Goal: Task Accomplishment & Management: Manage account settings

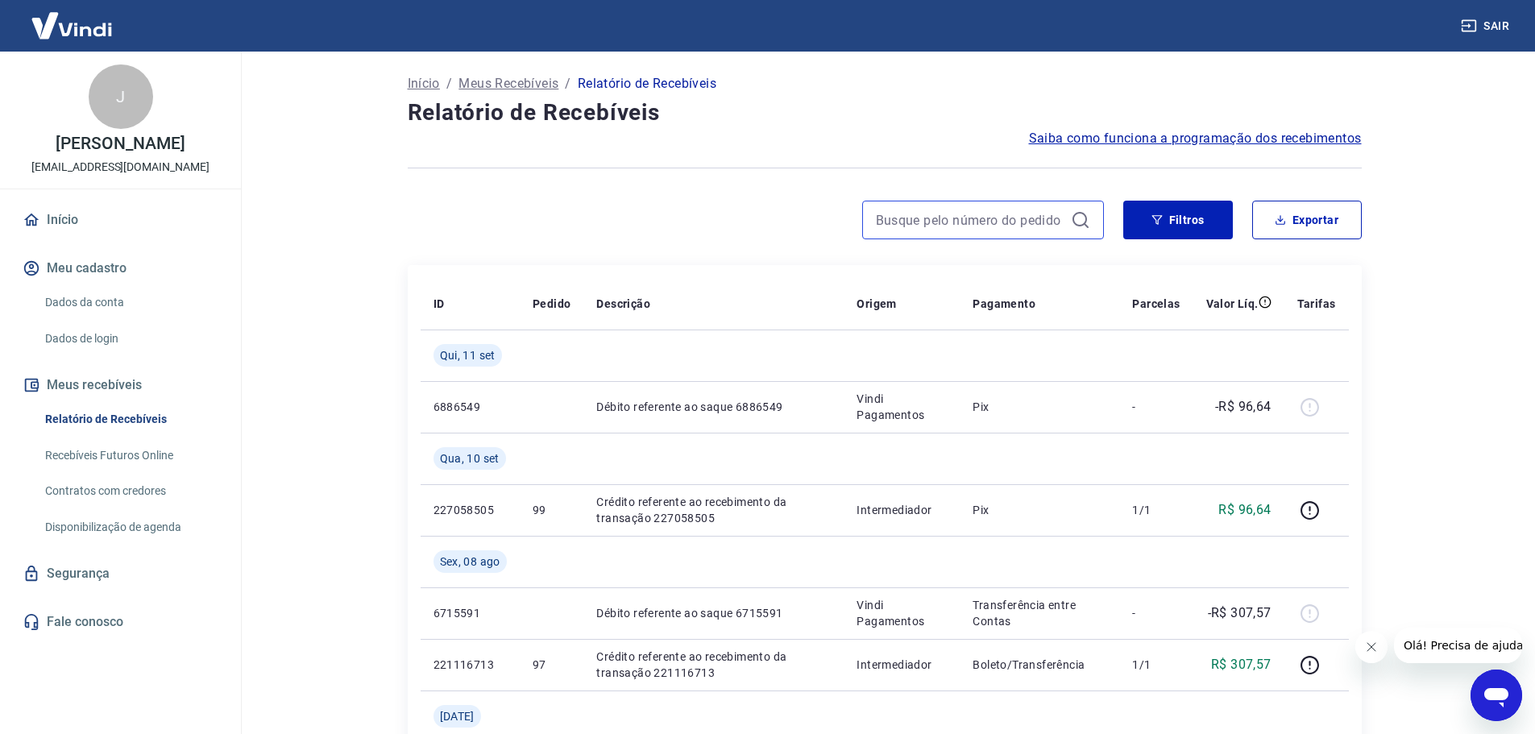
click at [994, 222] on input at bounding box center [970, 220] width 189 height 24
drag, startPoint x: 264, startPoint y: 238, endPoint x: 114, endPoint y: 300, distance: 162.2
click at [264, 238] on main "Início / Meus Recebíveis / Relatório de Recebíveis Relatório de Recebíveis Saib…" at bounding box center [884, 393] width 1301 height 682
click at [107, 301] on link "Dados da conta" at bounding box center [130, 302] width 183 height 33
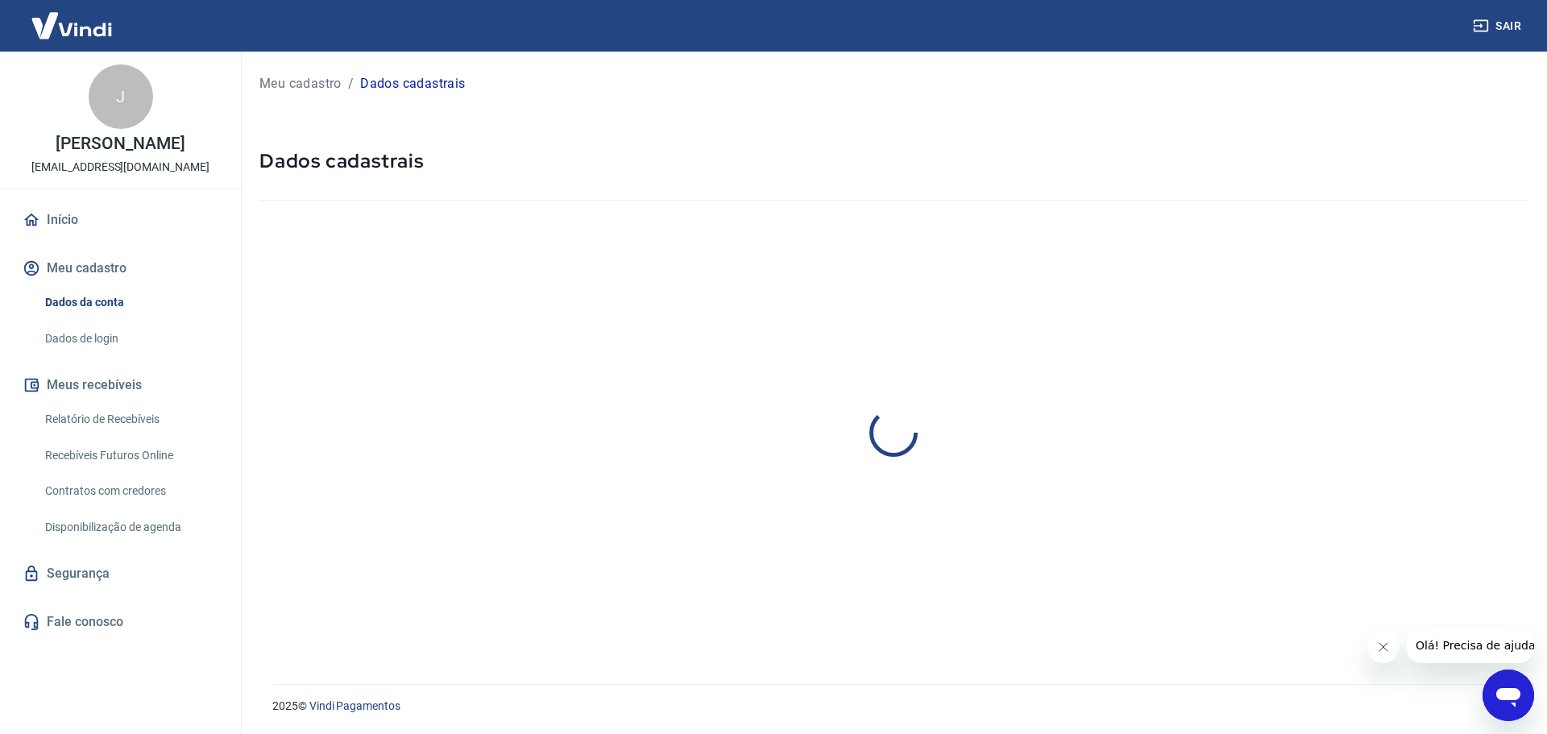
select select "RS"
select select "business"
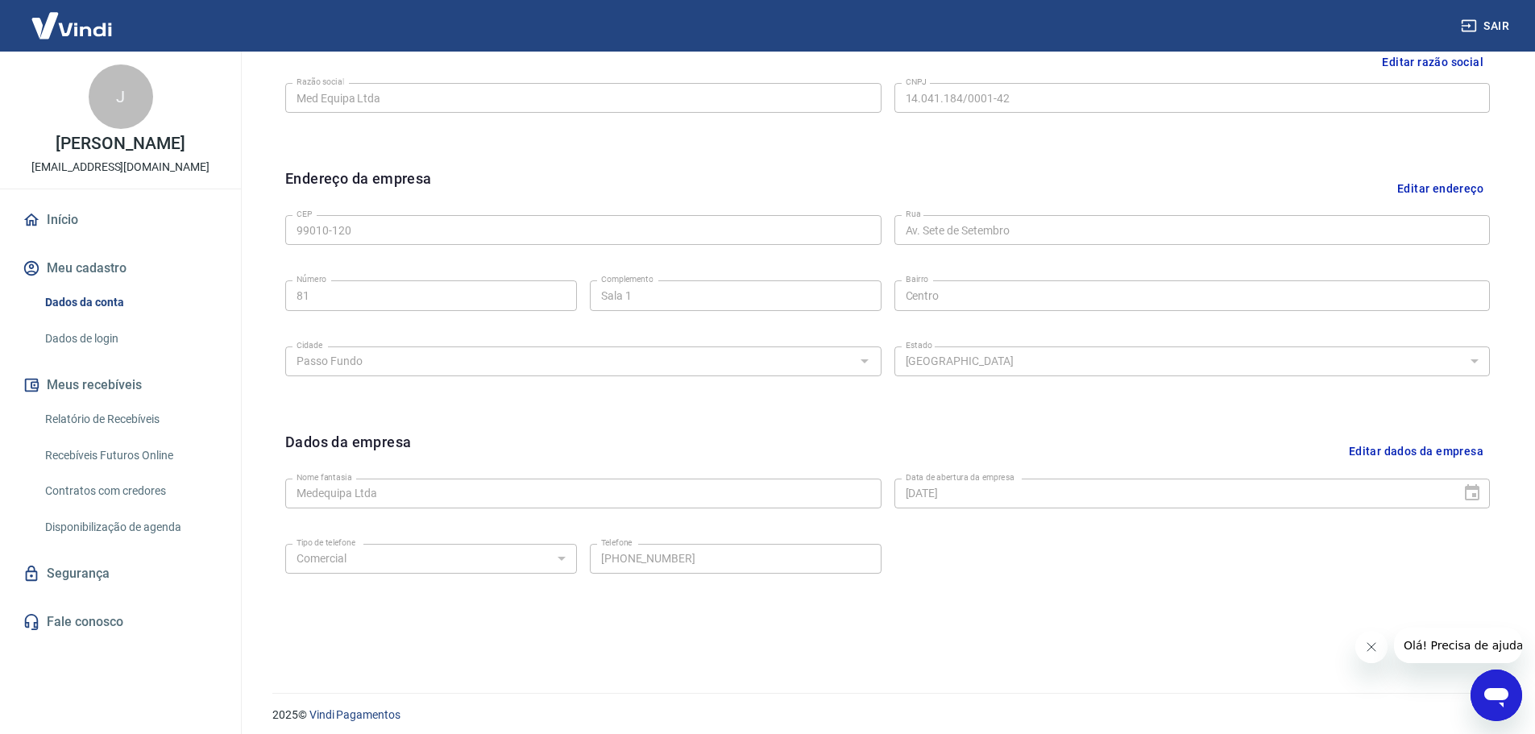
scroll to position [428, 0]
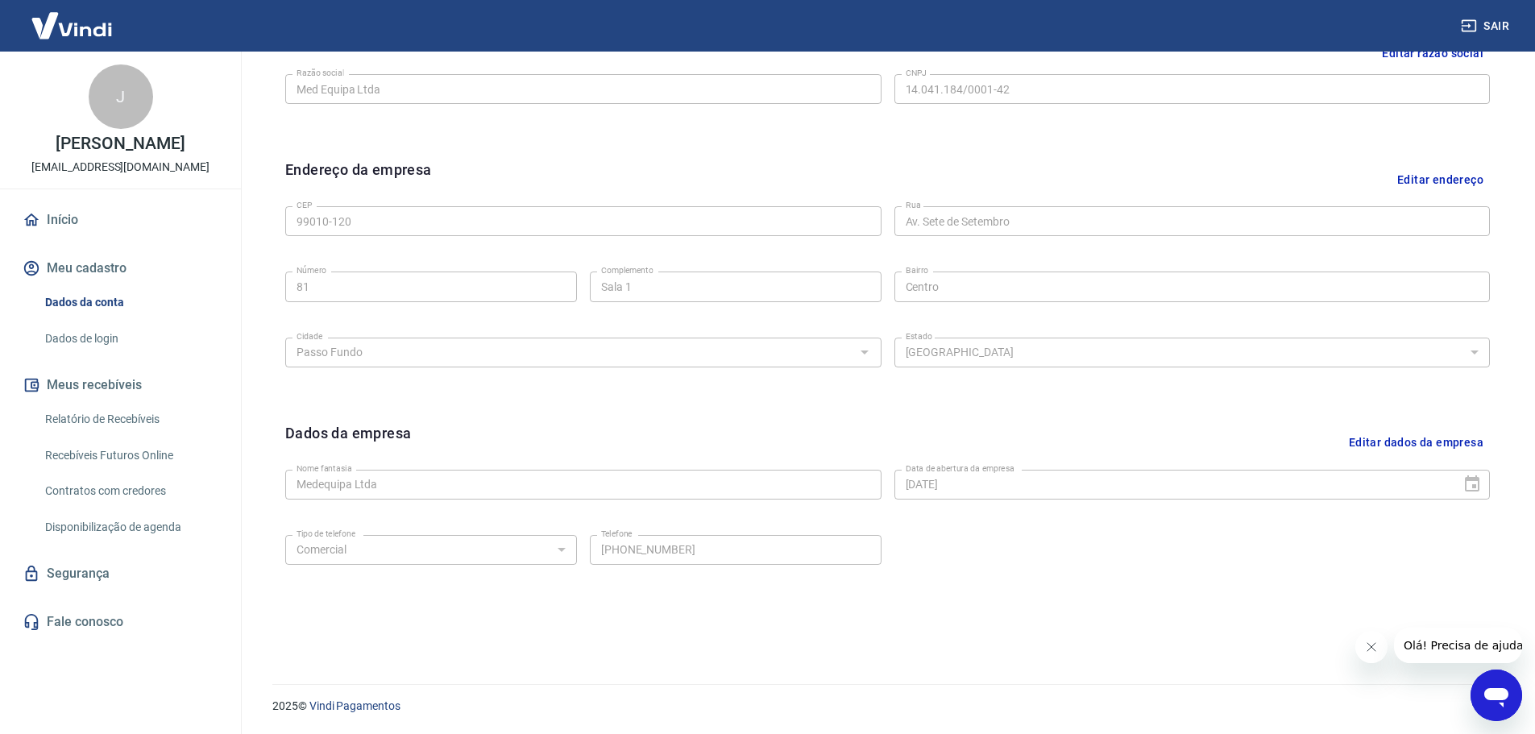
click at [110, 262] on button "Meu cadastro" at bounding box center [120, 268] width 202 height 35
click at [131, 414] on link "Relatório de Recebíveis" at bounding box center [130, 419] width 183 height 33
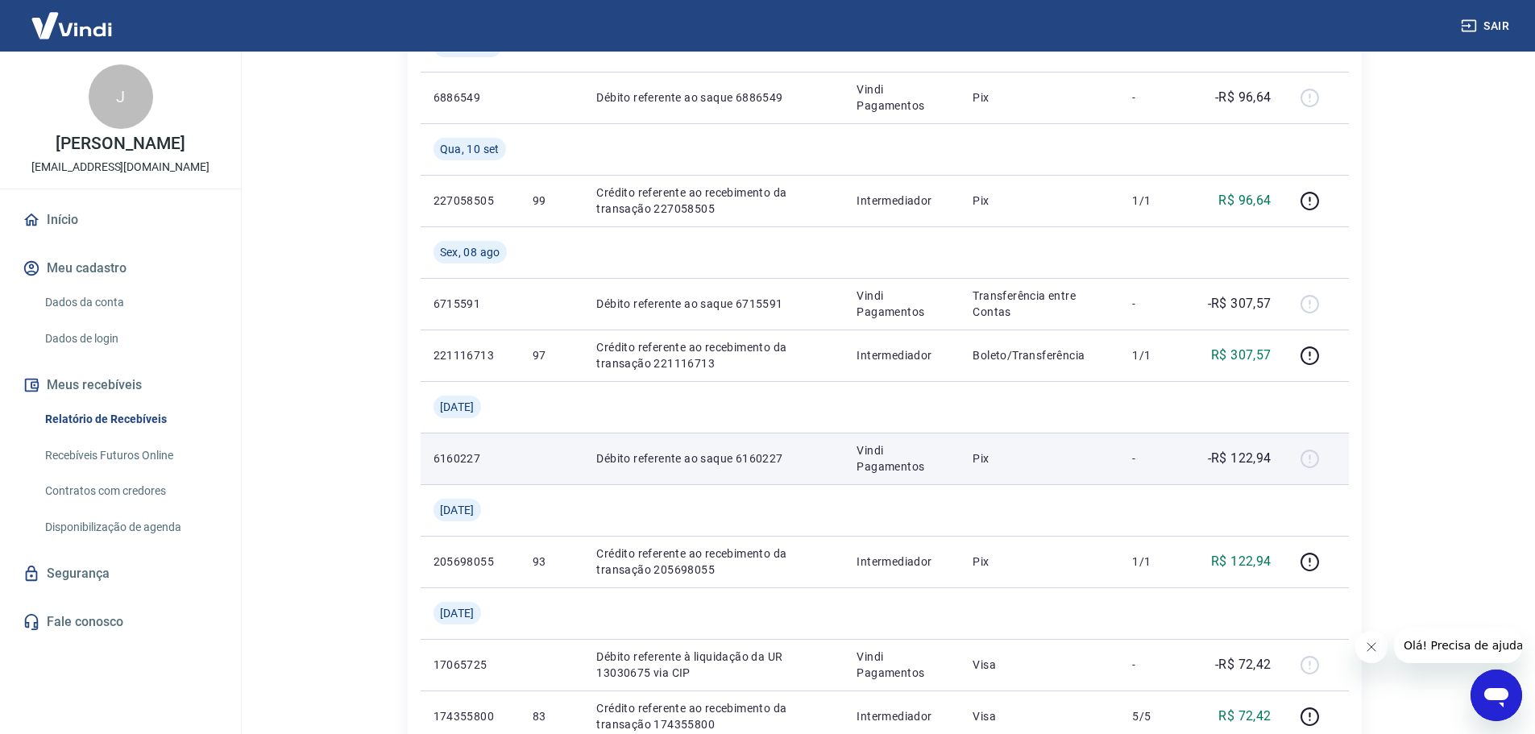
scroll to position [322, 0]
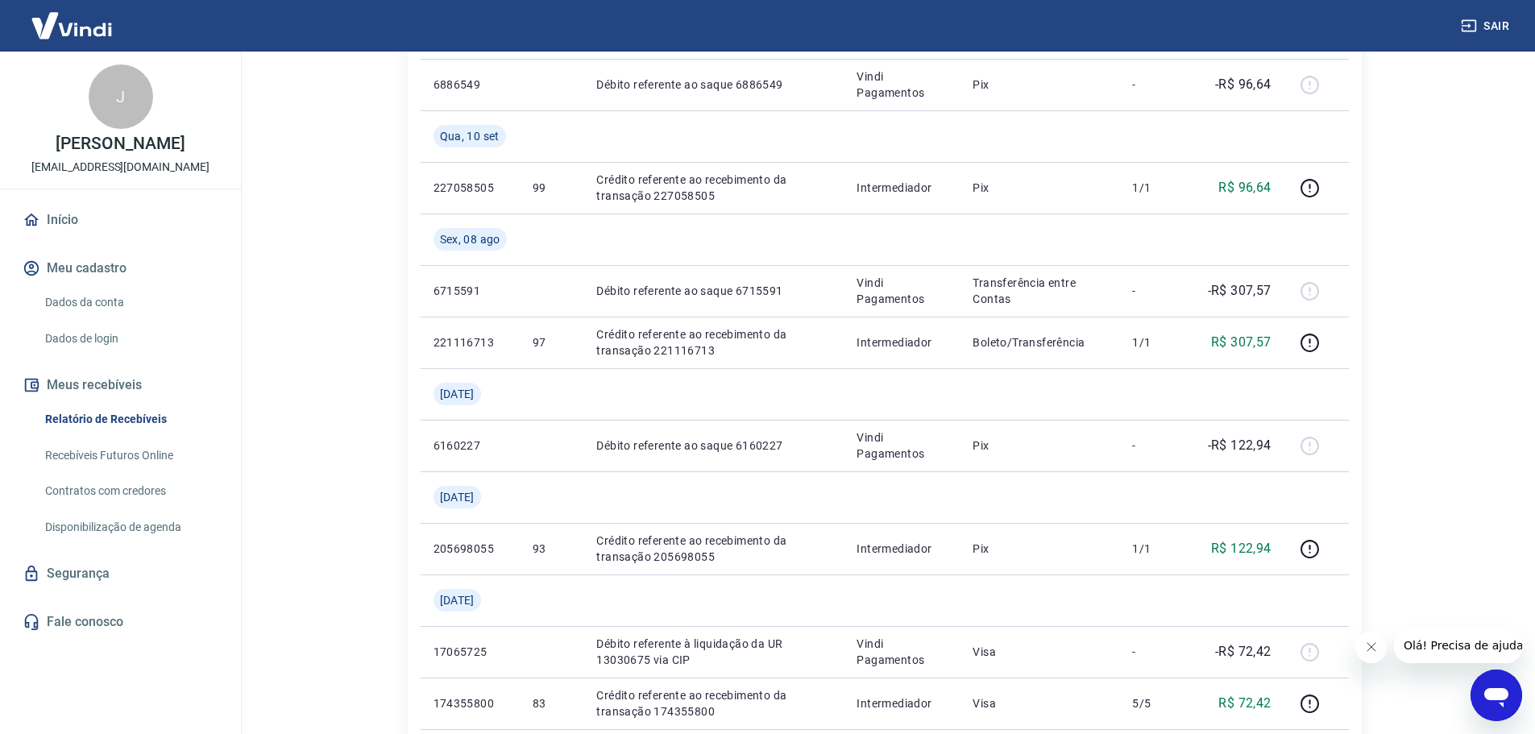
click at [68, 205] on link "Início" at bounding box center [120, 219] width 202 height 35
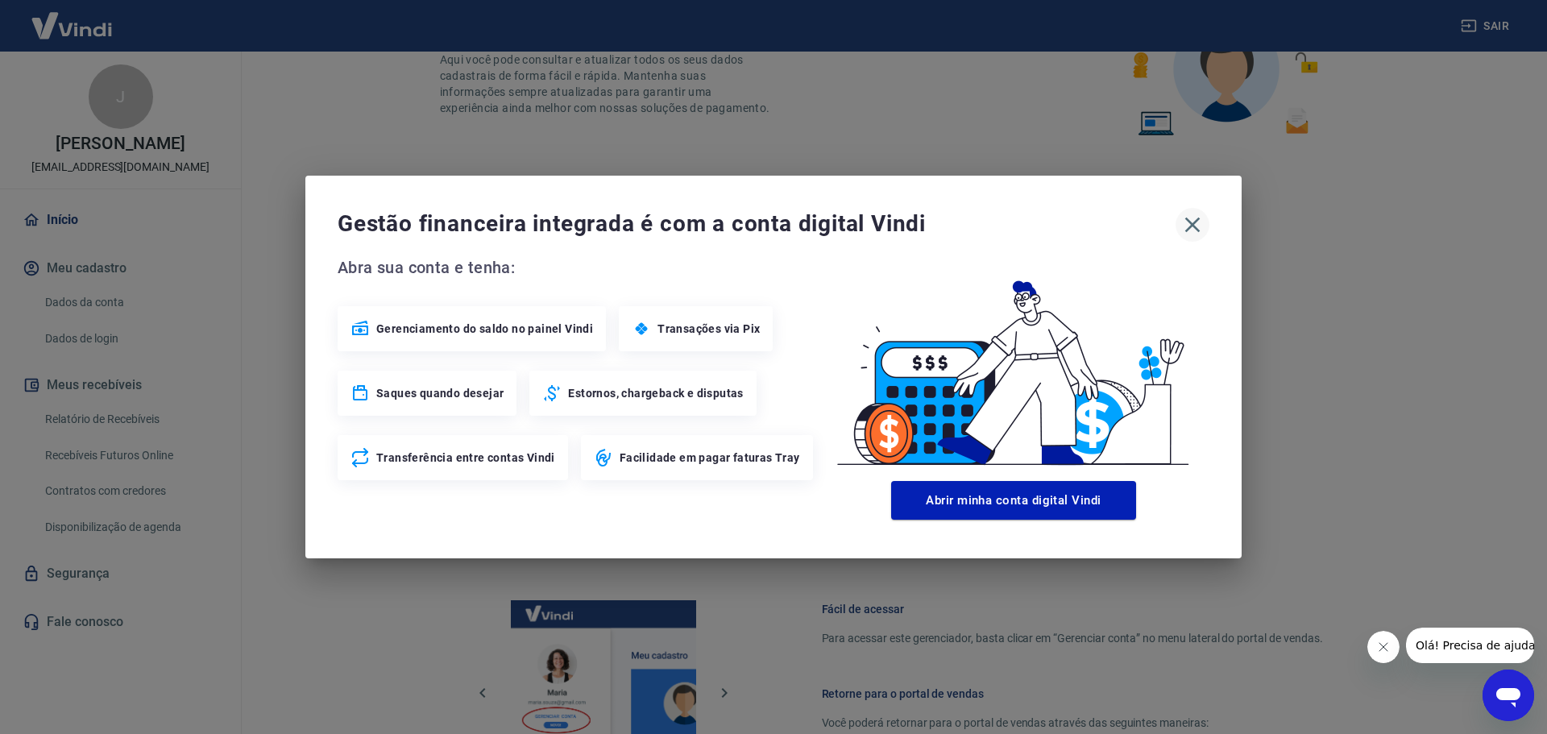
click at [1187, 218] on icon "button" at bounding box center [1192, 225] width 15 height 15
